Goal: Task Accomplishment & Management: Complete application form

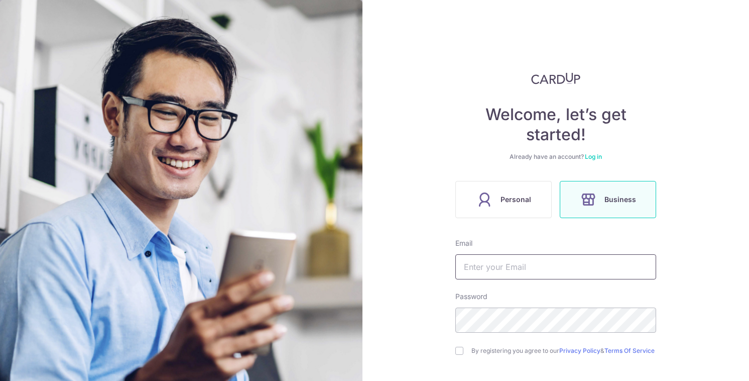
scroll to position [90, 0]
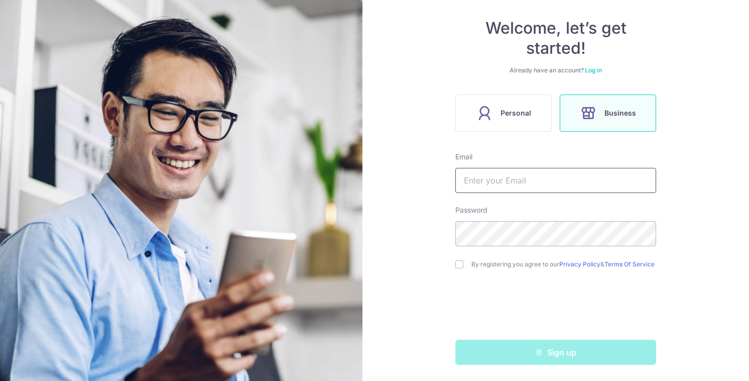
click at [519, 177] on input "text" at bounding box center [556, 180] width 201 height 25
click at [402, 191] on div "Welcome, let’s get started! Already have an account? Log in Personal Business E…" at bounding box center [556, 190] width 387 height 381
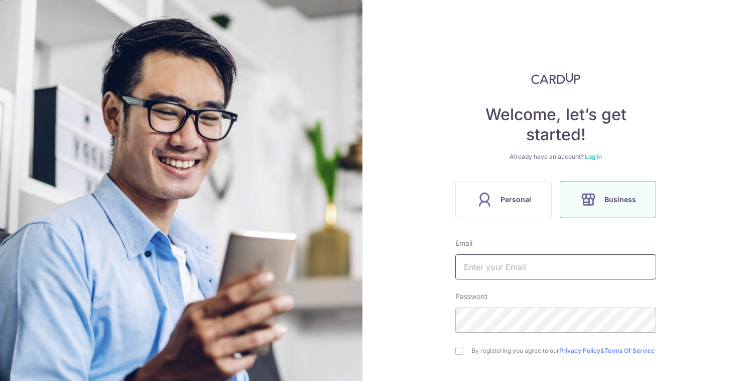
drag, startPoint x: 0, startPoint y: 0, endPoint x: 537, endPoint y: 266, distance: 599.5
click at [537, 266] on input "text" at bounding box center [556, 266] width 201 height 25
type input "[EMAIL_ADDRESS][DOMAIN_NAME]"
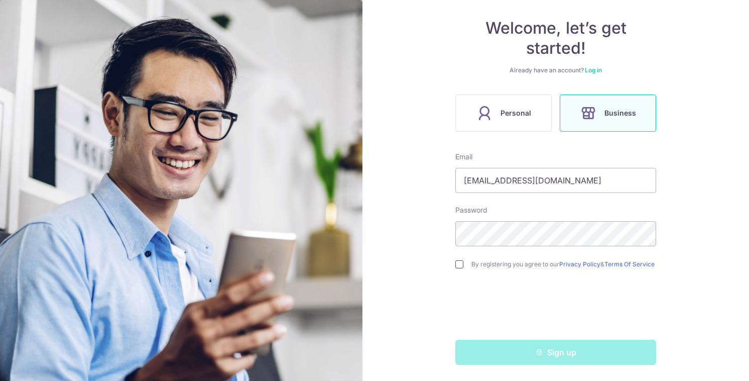
click at [460, 260] on input "checkbox" at bounding box center [460, 264] width 8 height 8
checkbox input "true"
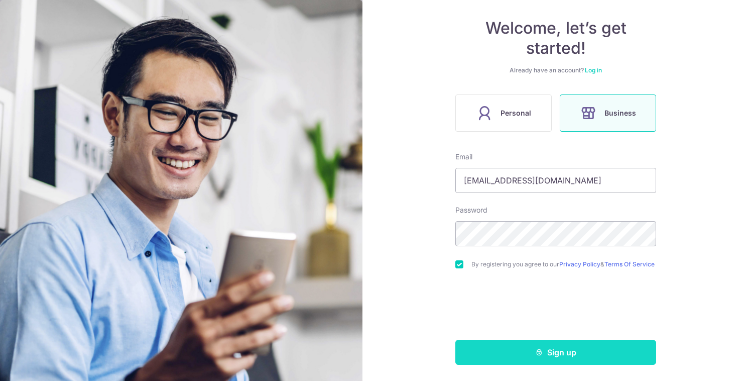
click at [525, 352] on button "Sign up" at bounding box center [556, 352] width 201 height 25
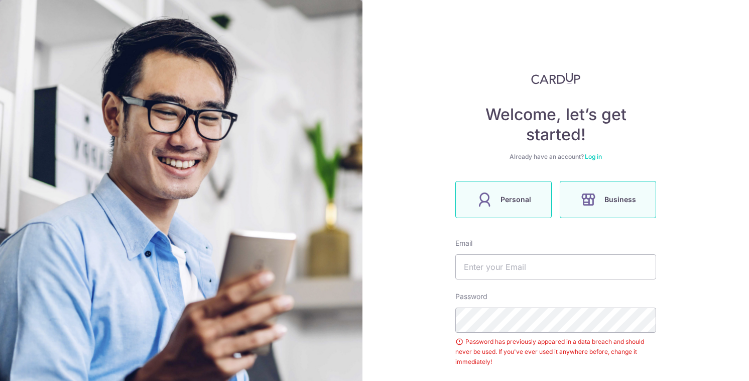
scroll to position [85, 0]
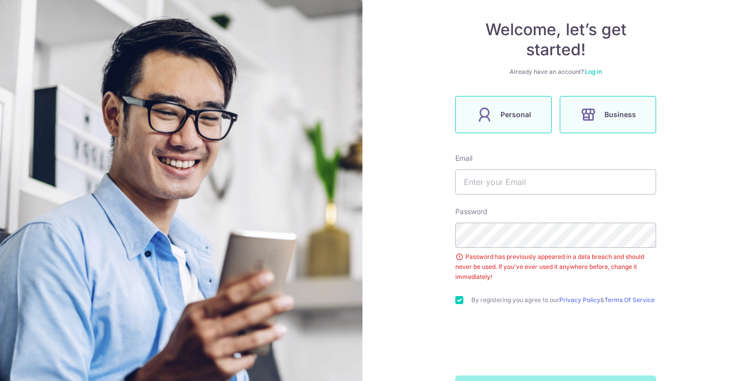
drag, startPoint x: 0, startPoint y: 0, endPoint x: 499, endPoint y: 113, distance: 511.4
click at [499, 113] on label "Personal" at bounding box center [504, 114] width 96 height 37
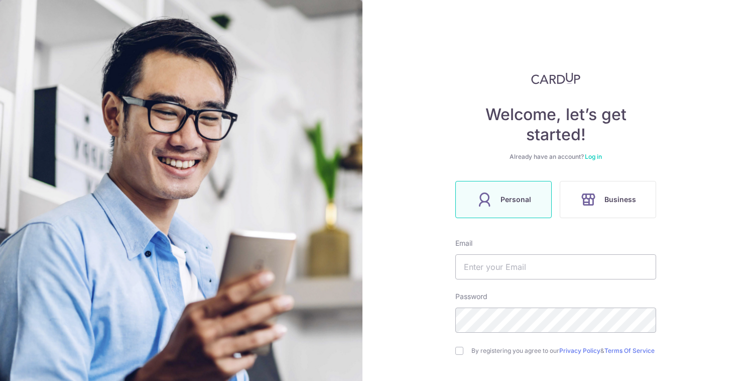
scroll to position [90, 0]
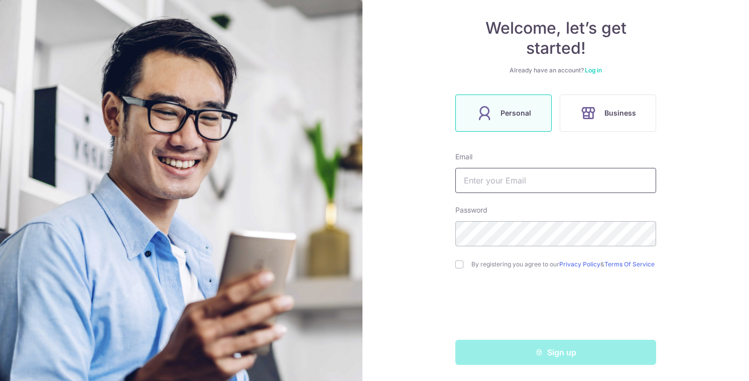
click at [508, 179] on input "text" at bounding box center [556, 180] width 201 height 25
type input "vietthanh200600@gmail.com"
click at [460, 258] on div "By registering you agree to our Privacy Policy & Terms Of Service" at bounding box center [556, 264] width 201 height 12
click at [460, 261] on input "checkbox" at bounding box center [460, 264] width 8 height 8
checkbox input "true"
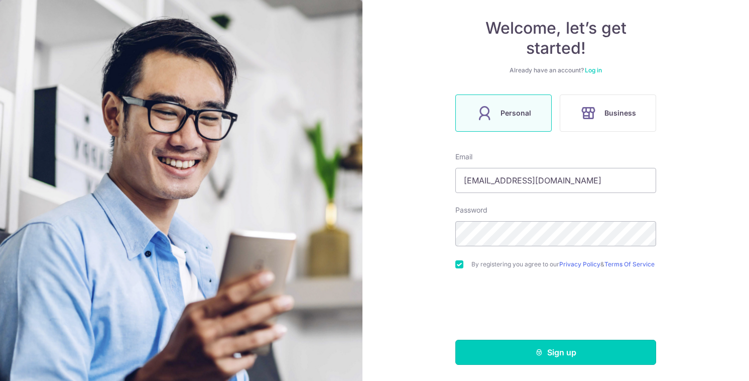
click at [514, 356] on button "Sign up" at bounding box center [556, 352] width 201 height 25
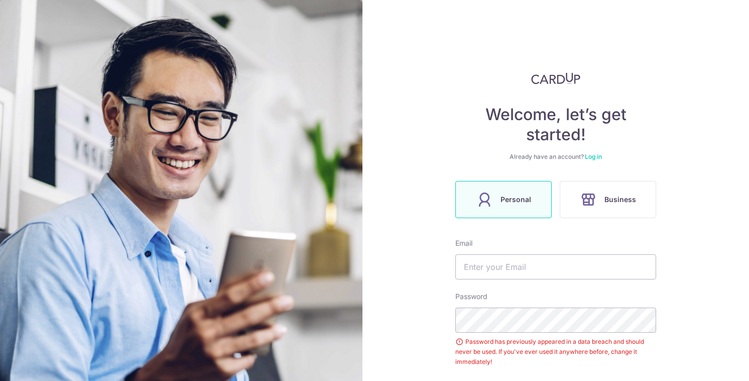
scroll to position [125, 0]
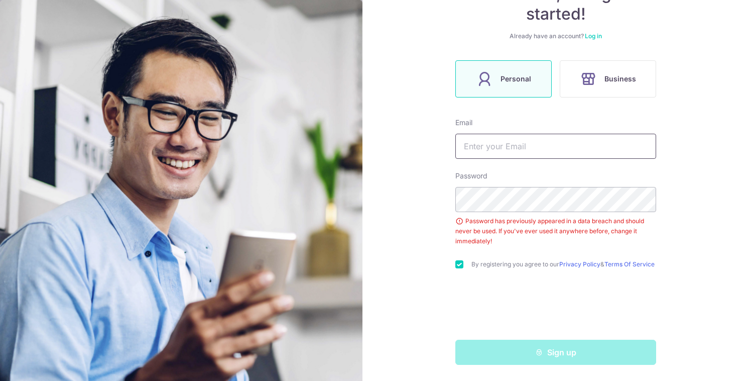
click at [586, 147] on input "text" at bounding box center [556, 146] width 201 height 25
type input "[EMAIL_ADDRESS][DOMAIN_NAME]"
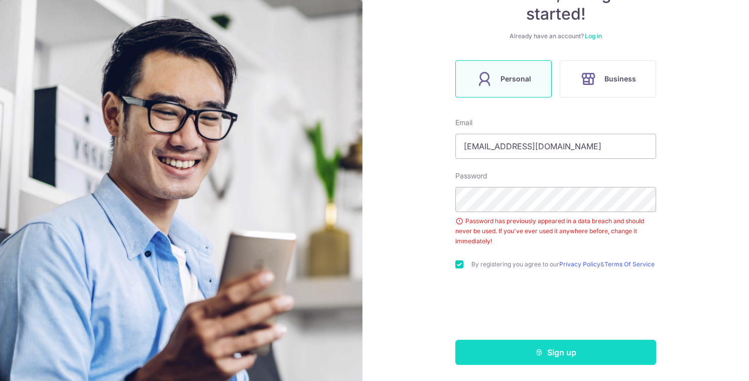
click at [508, 347] on button "Sign up" at bounding box center [556, 352] width 201 height 25
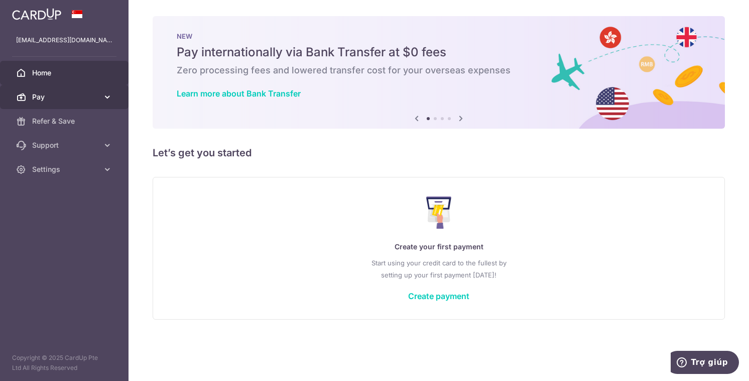
click at [70, 100] on span "Pay" at bounding box center [65, 97] width 66 height 10
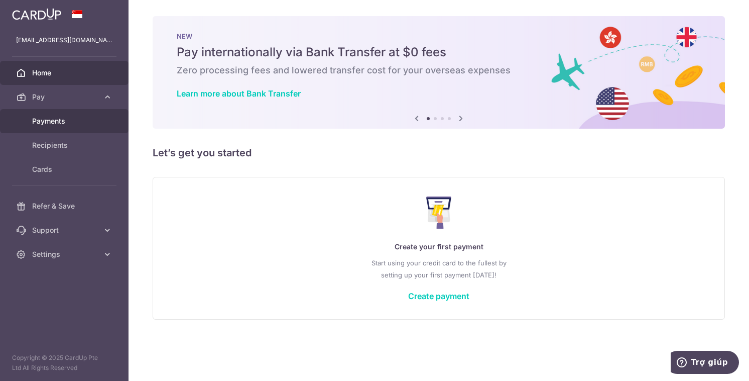
click at [88, 118] on span "Payments" at bounding box center [65, 121] width 66 height 10
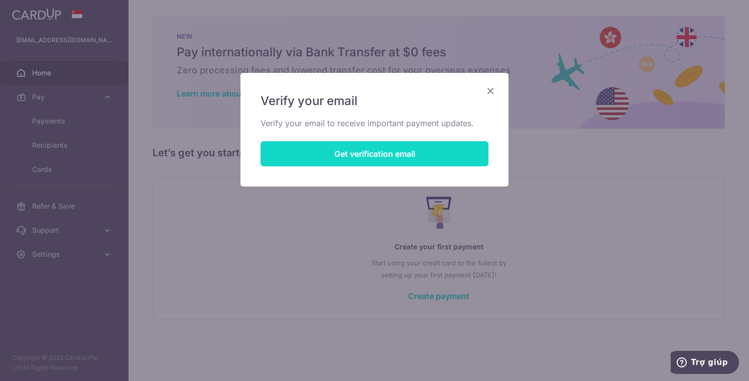
click at [392, 150] on button "Get verification email" at bounding box center [375, 153] width 228 height 25
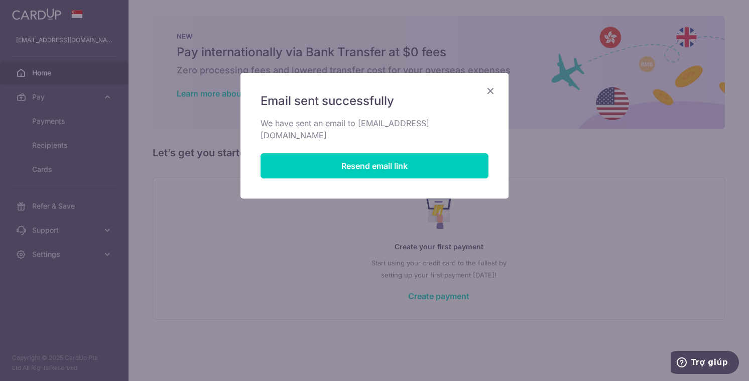
click at [488, 89] on icon "Close" at bounding box center [491, 90] width 12 height 13
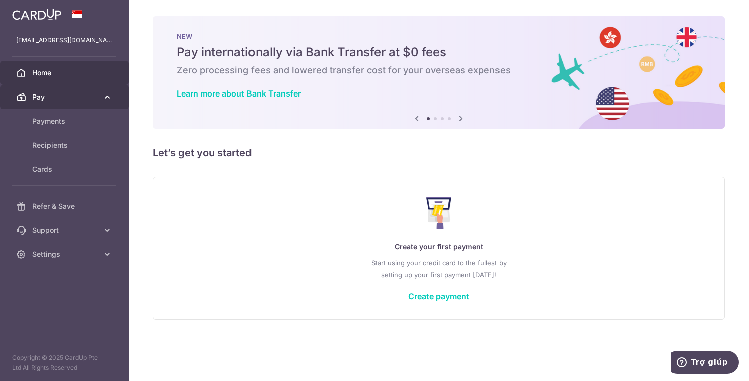
click at [55, 103] on link "Pay" at bounding box center [64, 97] width 129 height 24
click at [64, 103] on link "Pay" at bounding box center [64, 97] width 129 height 24
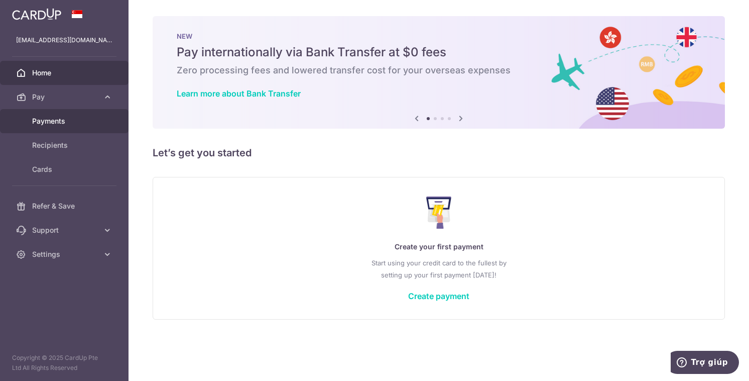
click at [69, 124] on span "Payments" at bounding box center [65, 121] width 66 height 10
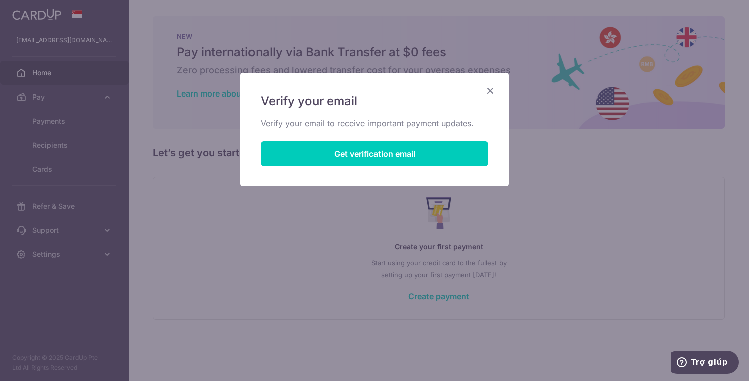
click at [488, 91] on icon "Close" at bounding box center [491, 90] width 12 height 13
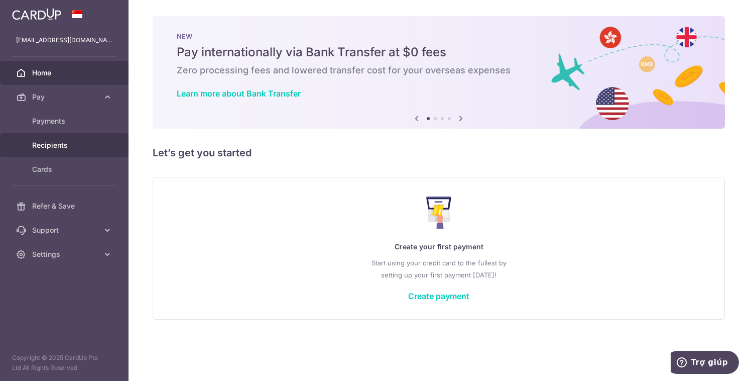
click at [82, 138] on link "Recipients" at bounding box center [64, 145] width 129 height 24
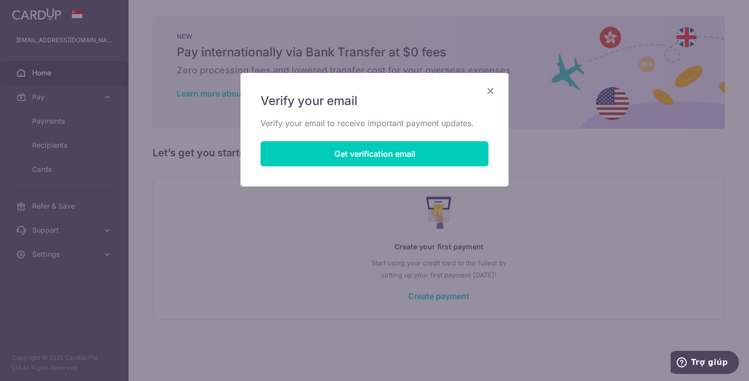
click at [493, 84] on icon "Close" at bounding box center [491, 90] width 12 height 13
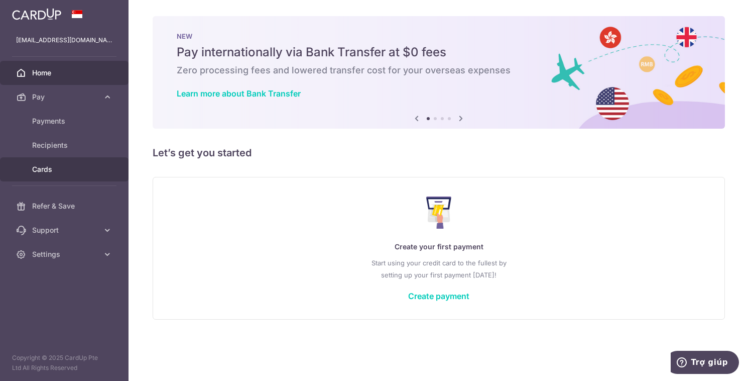
click at [49, 166] on span "Cards" at bounding box center [65, 169] width 66 height 10
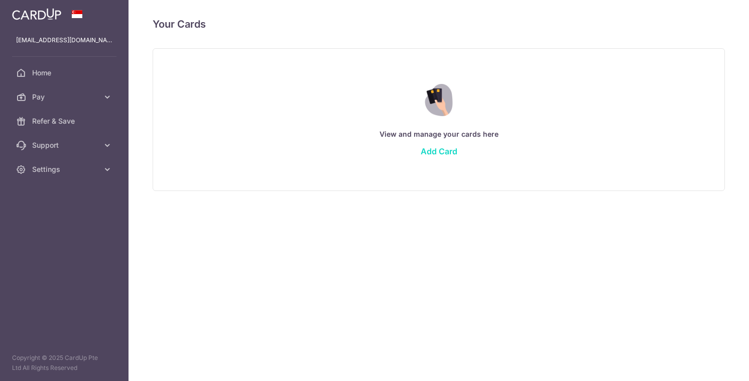
click at [435, 151] on link "Add Card" at bounding box center [439, 151] width 37 height 10
click at [437, 152] on link "Add Card" at bounding box center [439, 151] width 37 height 10
click at [697, 360] on span "Trợ giúp" at bounding box center [709, 362] width 37 height 9
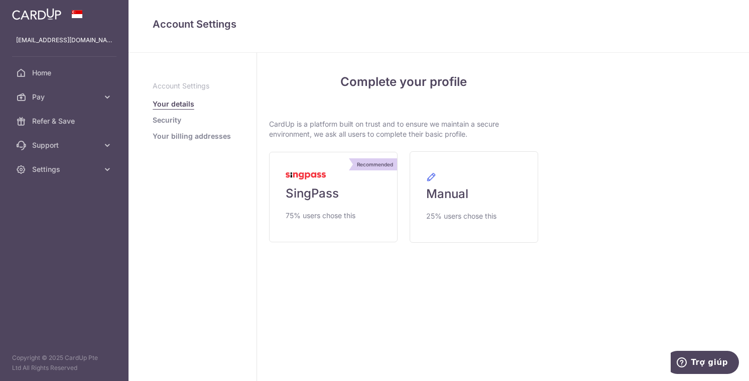
click at [173, 120] on link "Security" at bounding box center [167, 120] width 29 height 10
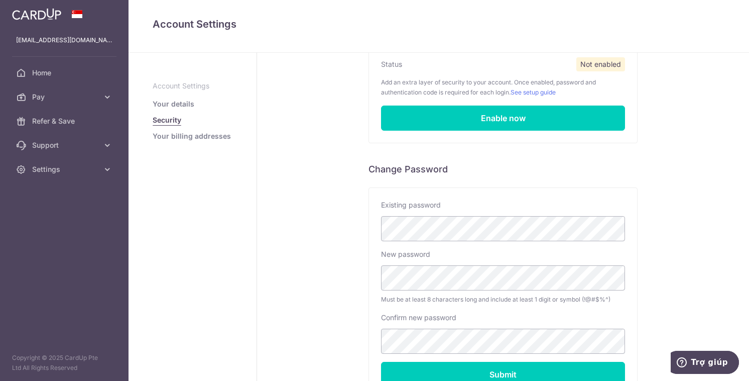
scroll to position [185, 0]
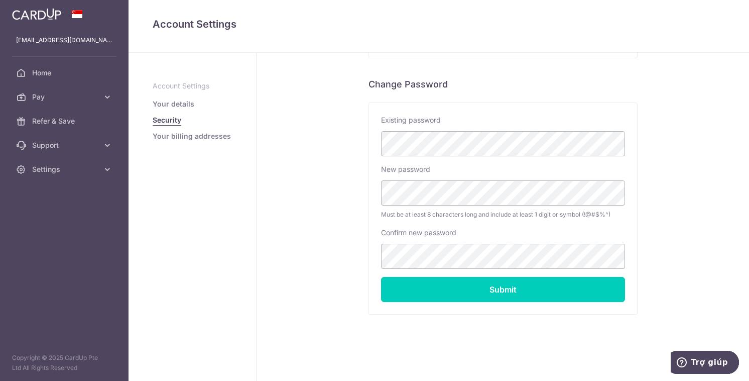
click at [181, 89] on p "Account Settings" at bounding box center [193, 86] width 80 height 10
click at [177, 85] on p "Account Settings" at bounding box center [193, 86] width 80 height 10
click at [203, 137] on link "Your billing addresses" at bounding box center [192, 136] width 78 height 10
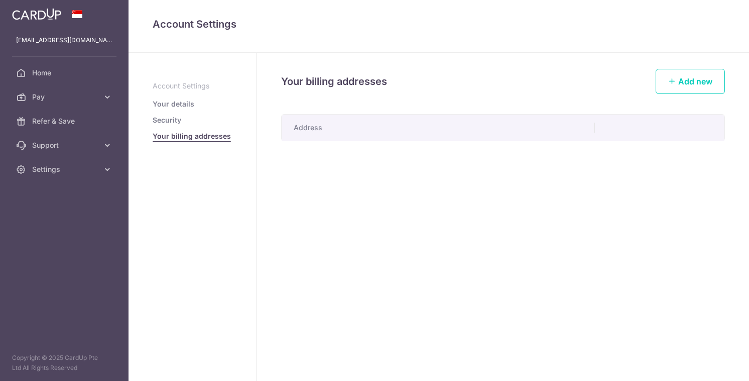
click at [197, 86] on p "Account Settings" at bounding box center [193, 86] width 80 height 10
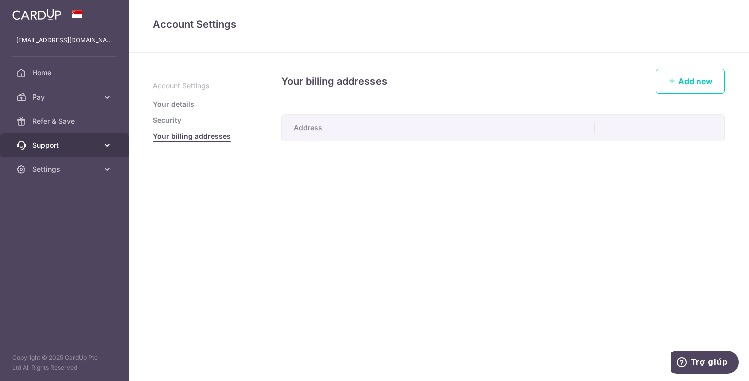
click at [64, 138] on link "Support" at bounding box center [64, 145] width 129 height 24
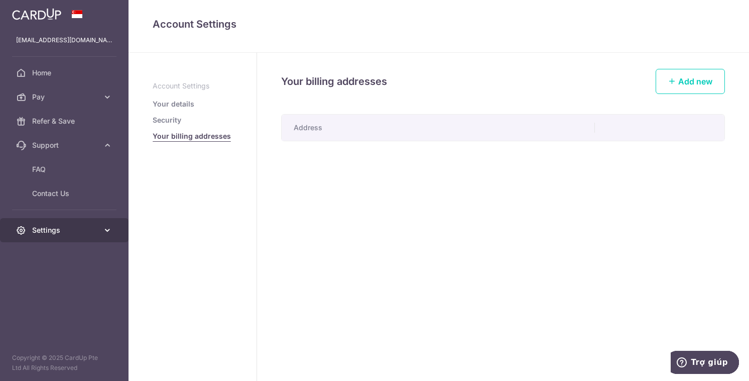
click at [76, 234] on span "Settings" at bounding box center [65, 230] width 66 height 10
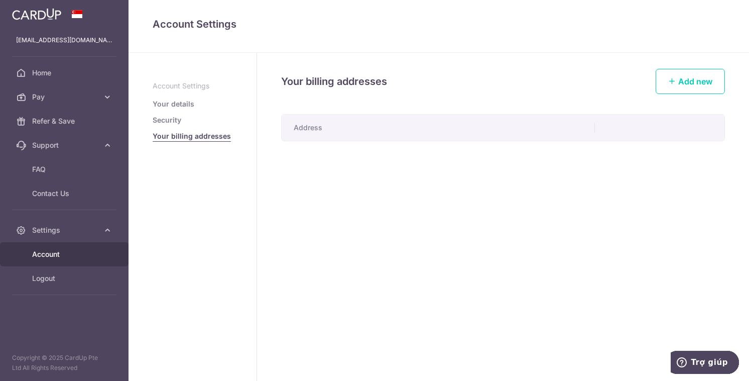
click at [75, 250] on span "Account" at bounding box center [65, 254] width 66 height 10
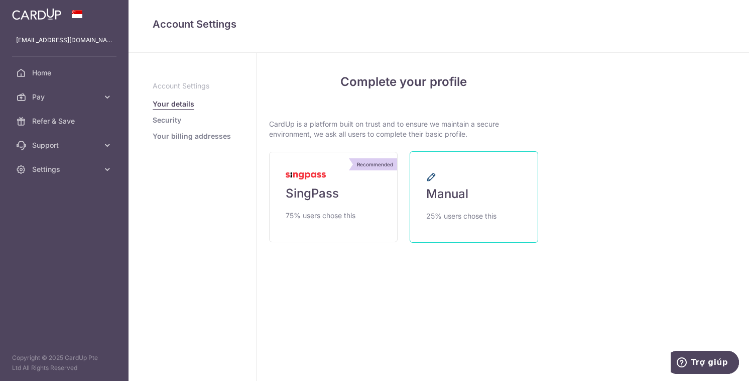
click at [465, 187] on span "Manual" at bounding box center [447, 194] width 42 height 16
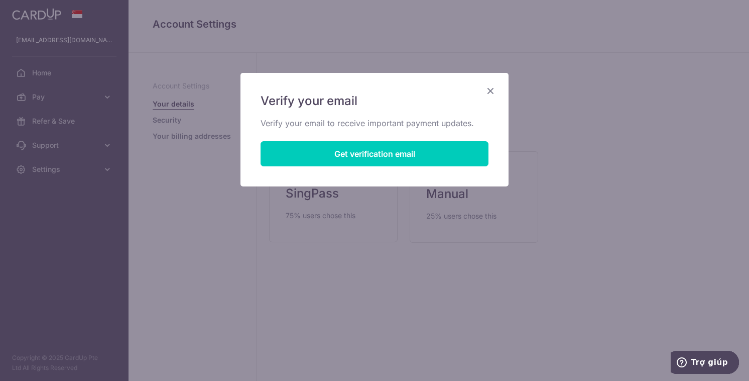
click at [493, 84] on icon "Close" at bounding box center [491, 90] width 12 height 13
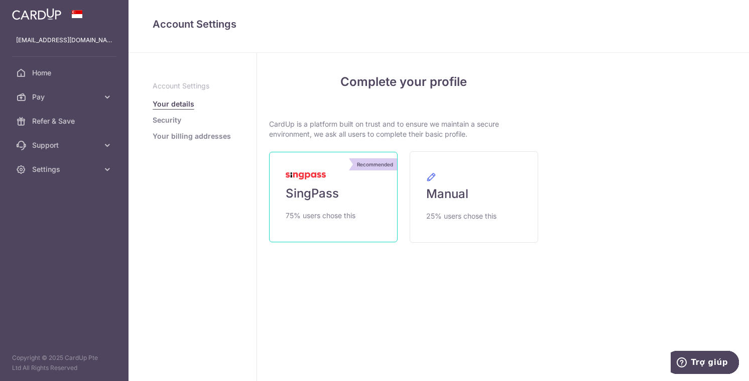
click at [369, 183] on link "Recommended SingPass 75% users chose this" at bounding box center [333, 197] width 129 height 90
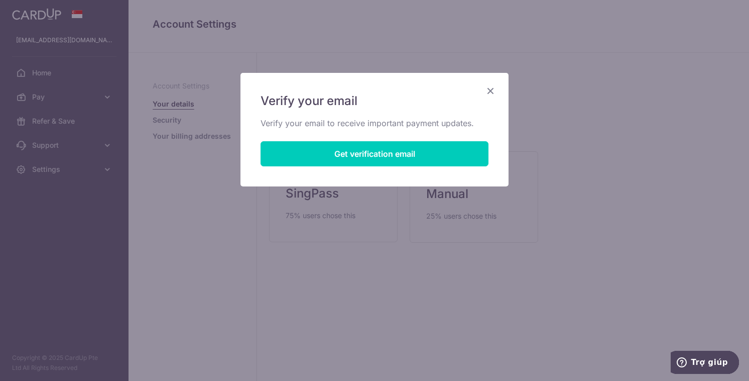
drag, startPoint x: 488, startPoint y: 94, endPoint x: 488, endPoint y: 44, distance: 50.2
click at [488, 94] on icon "Close" at bounding box center [491, 90] width 12 height 13
